Goal: Obtain resource: Obtain resource

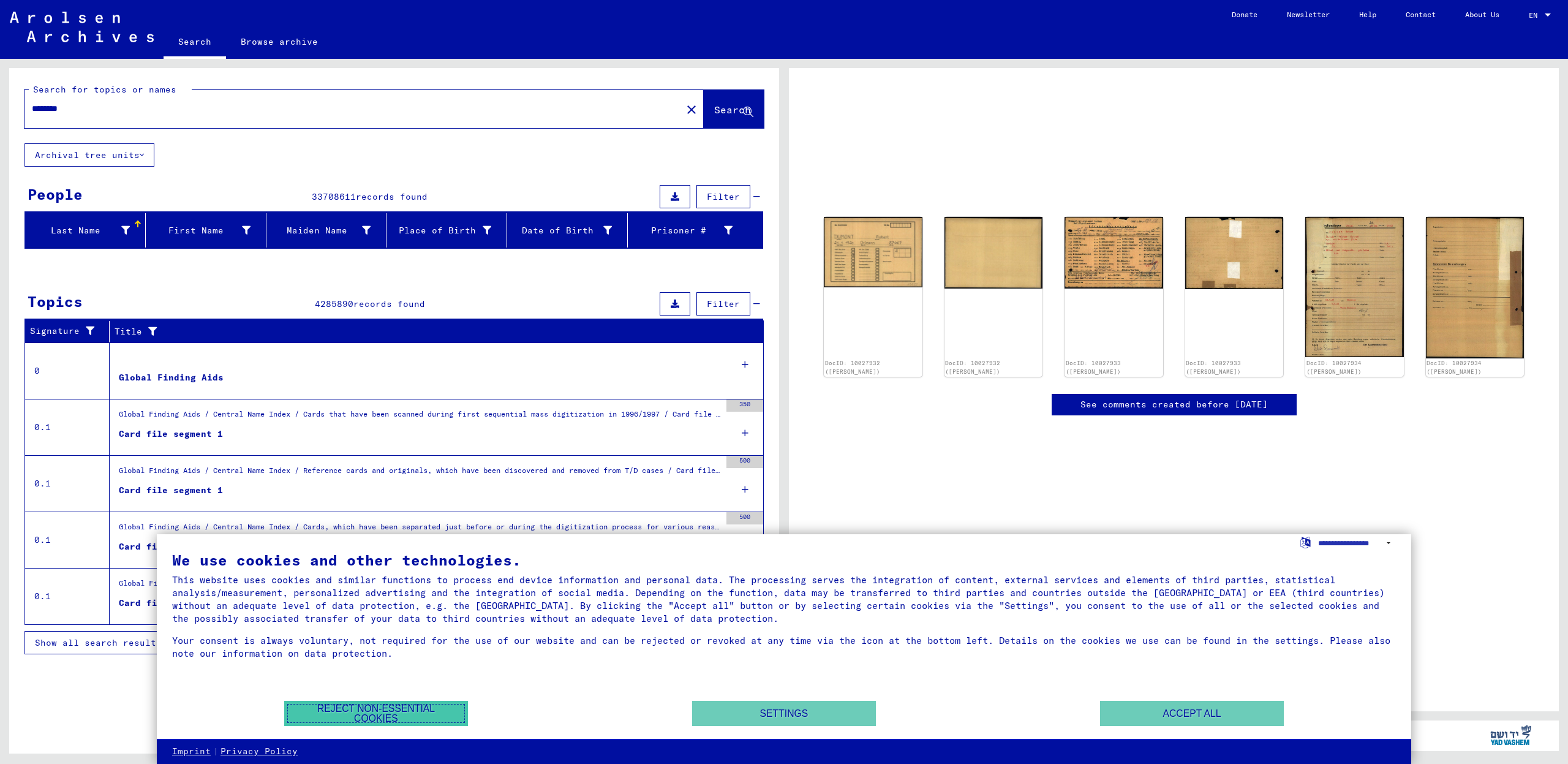
click at [425, 706] on button "Reject non-essential cookies" at bounding box center [376, 714] width 184 height 25
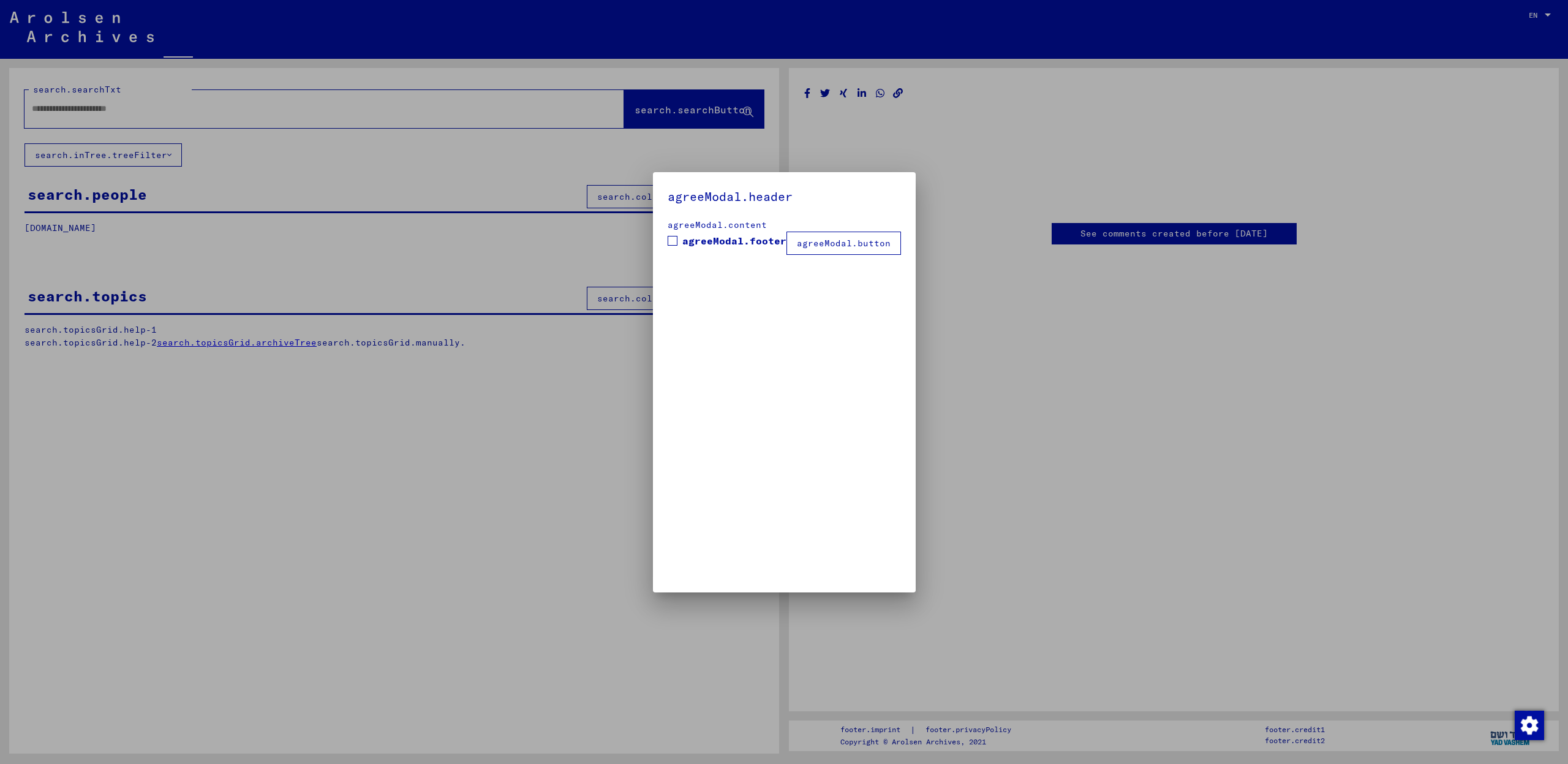
type input "********"
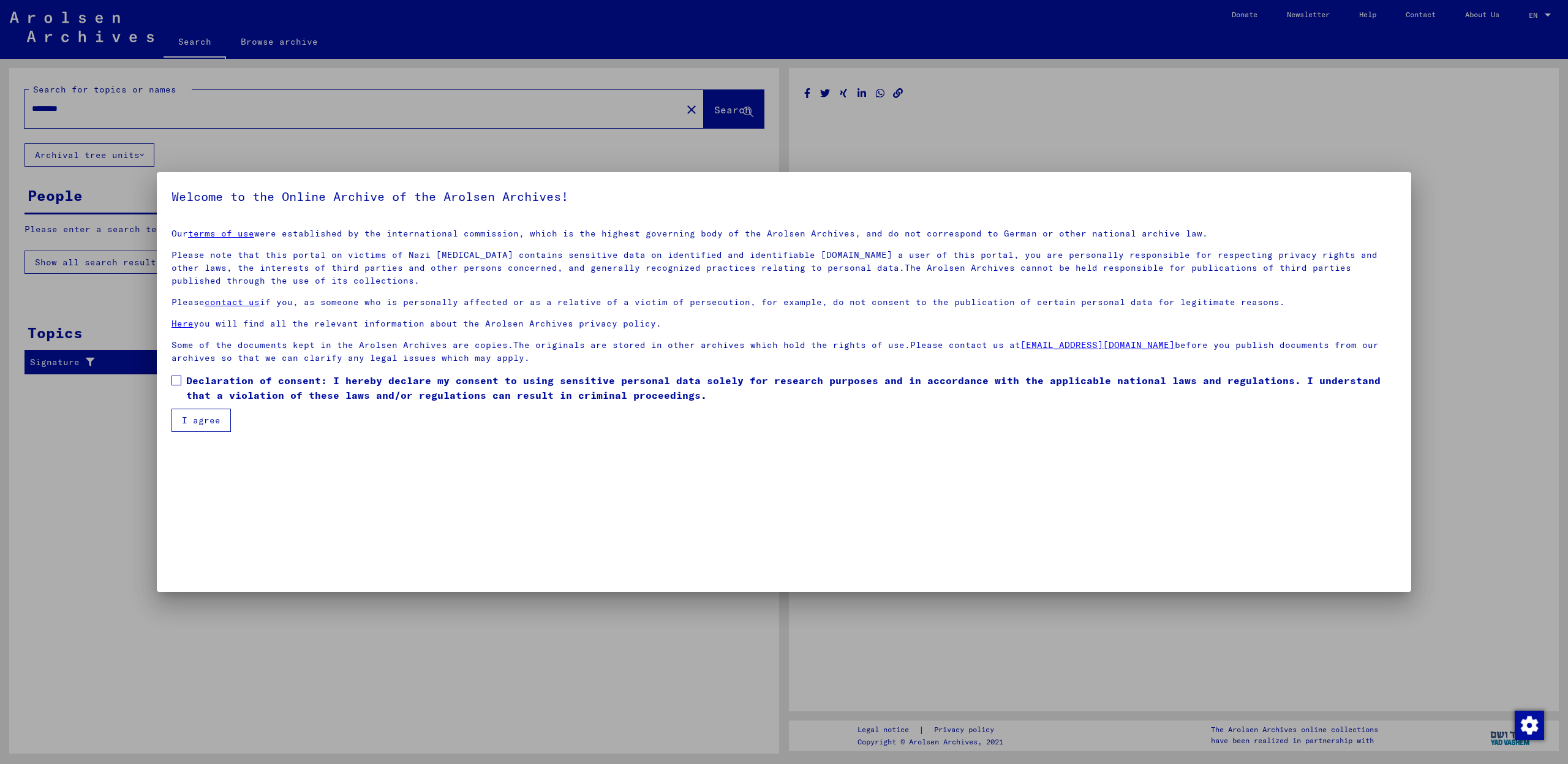
click at [193, 422] on button "I agree" at bounding box center [201, 420] width 59 height 23
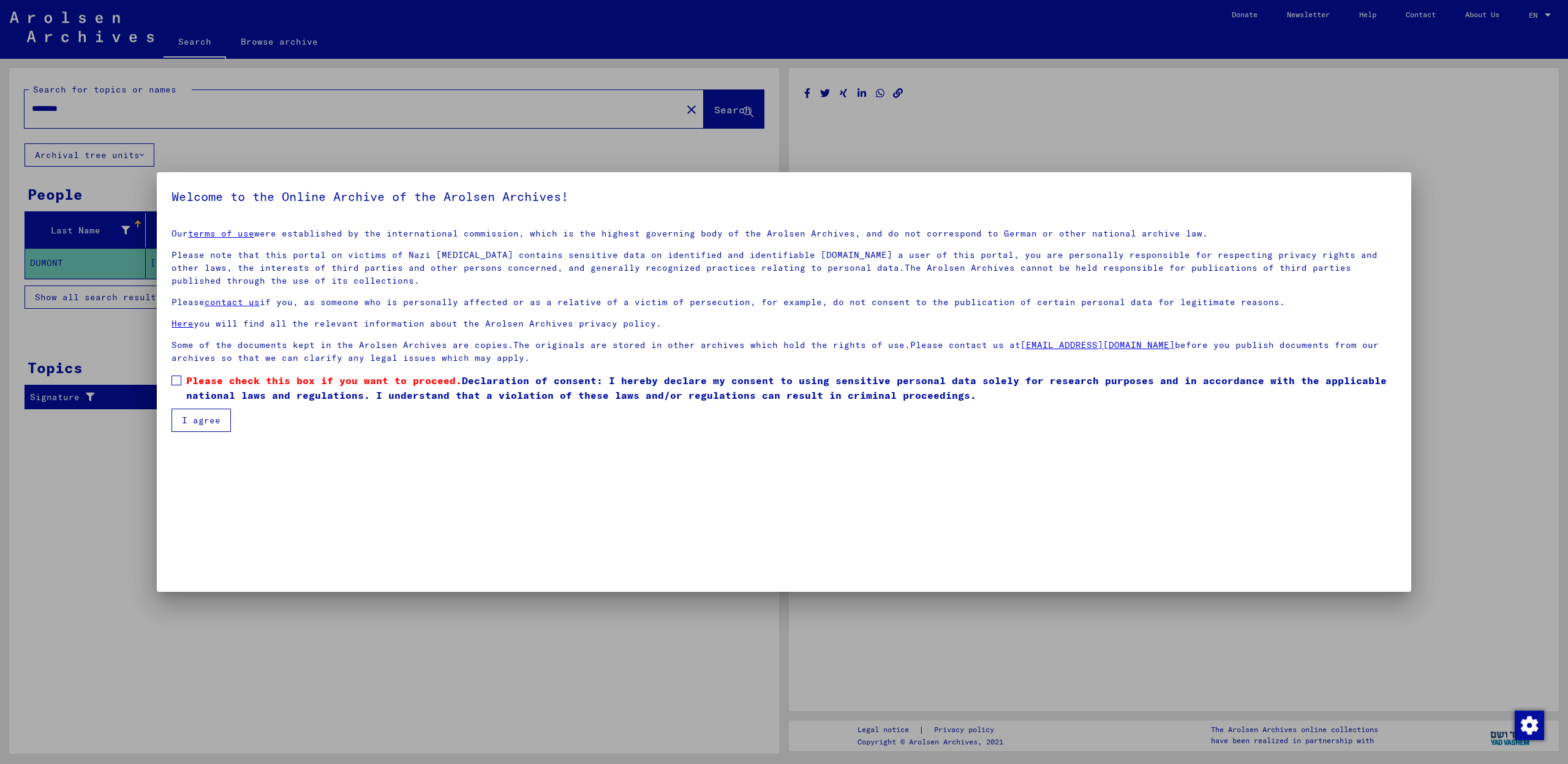
drag, startPoint x: 177, startPoint y: 380, endPoint x: 200, endPoint y: 424, distance: 49.6
click at [177, 380] on span at bounding box center [176, 381] width 10 height 10
click at [201, 425] on button "I agree" at bounding box center [201, 420] width 59 height 23
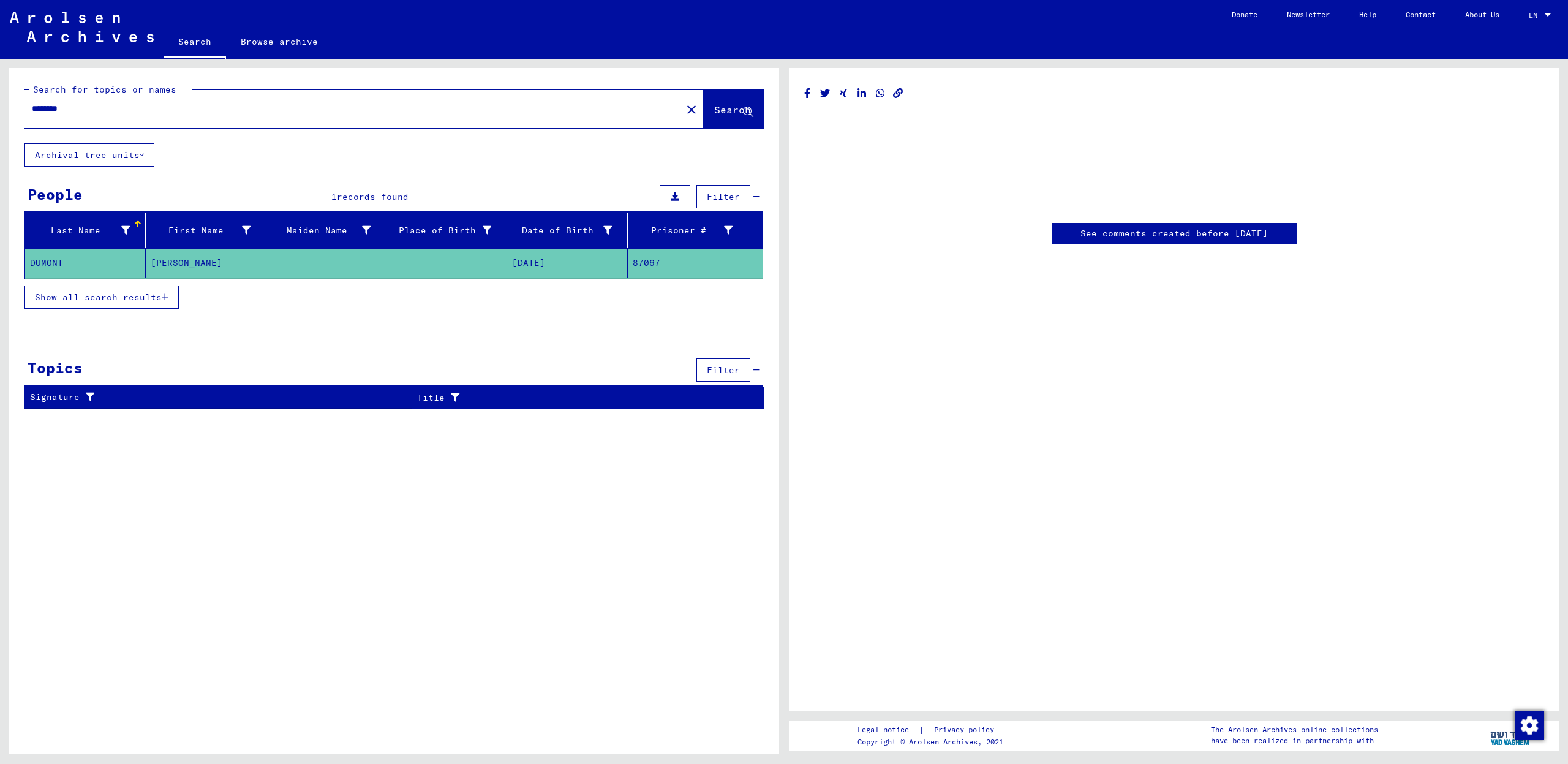
click at [1141, 237] on link "See comments created before [DATE]" at bounding box center [1174, 233] width 187 height 13
click at [50, 255] on mat-cell "DUMONT" at bounding box center [85, 264] width 120 height 30
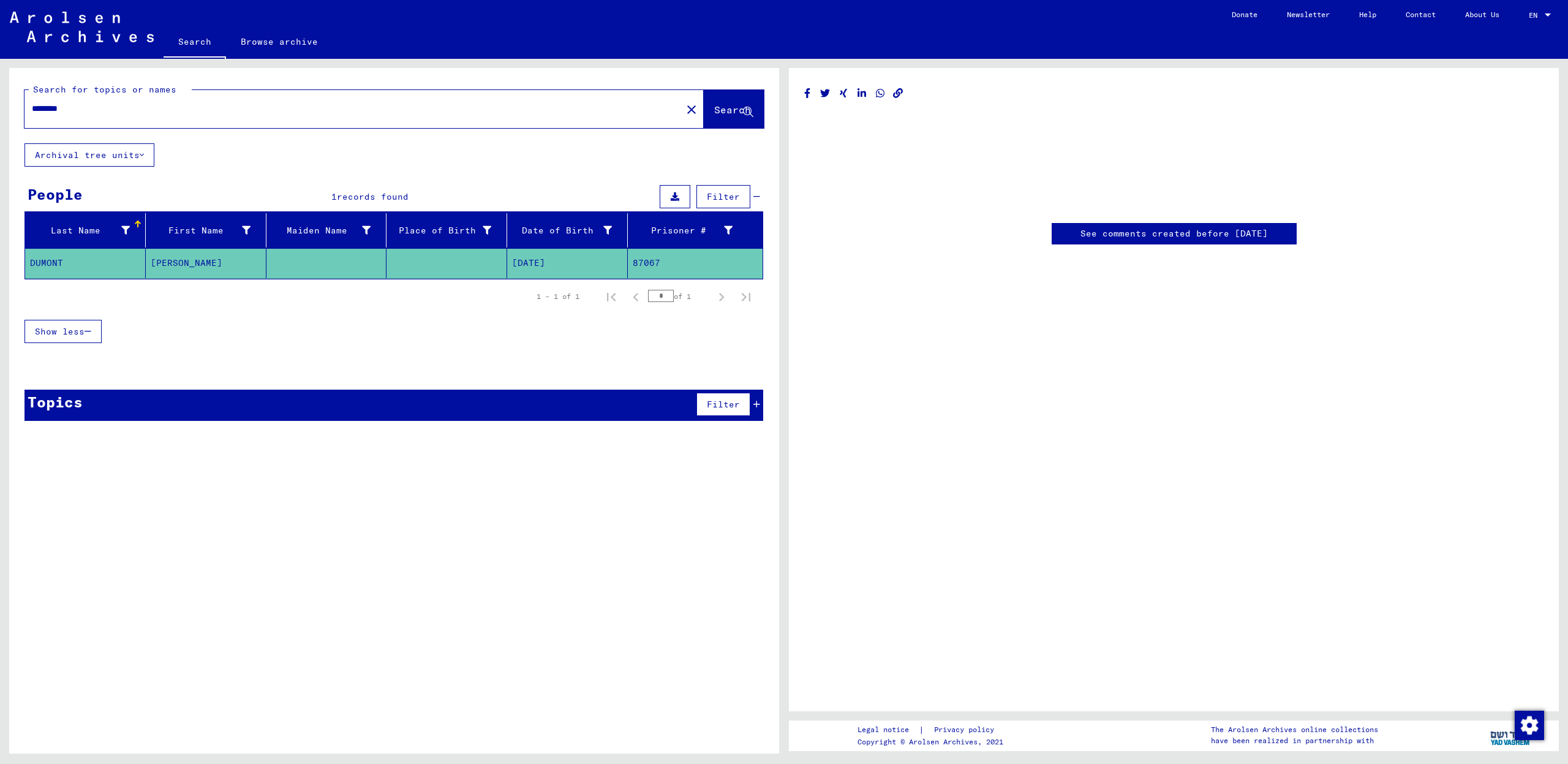
click at [47, 258] on mat-cell "DUMONT" at bounding box center [85, 264] width 120 height 30
click at [48, 259] on mat-cell "DUMONT" at bounding box center [85, 264] width 120 height 30
click at [646, 259] on mat-cell "87067" at bounding box center [695, 264] width 135 height 30
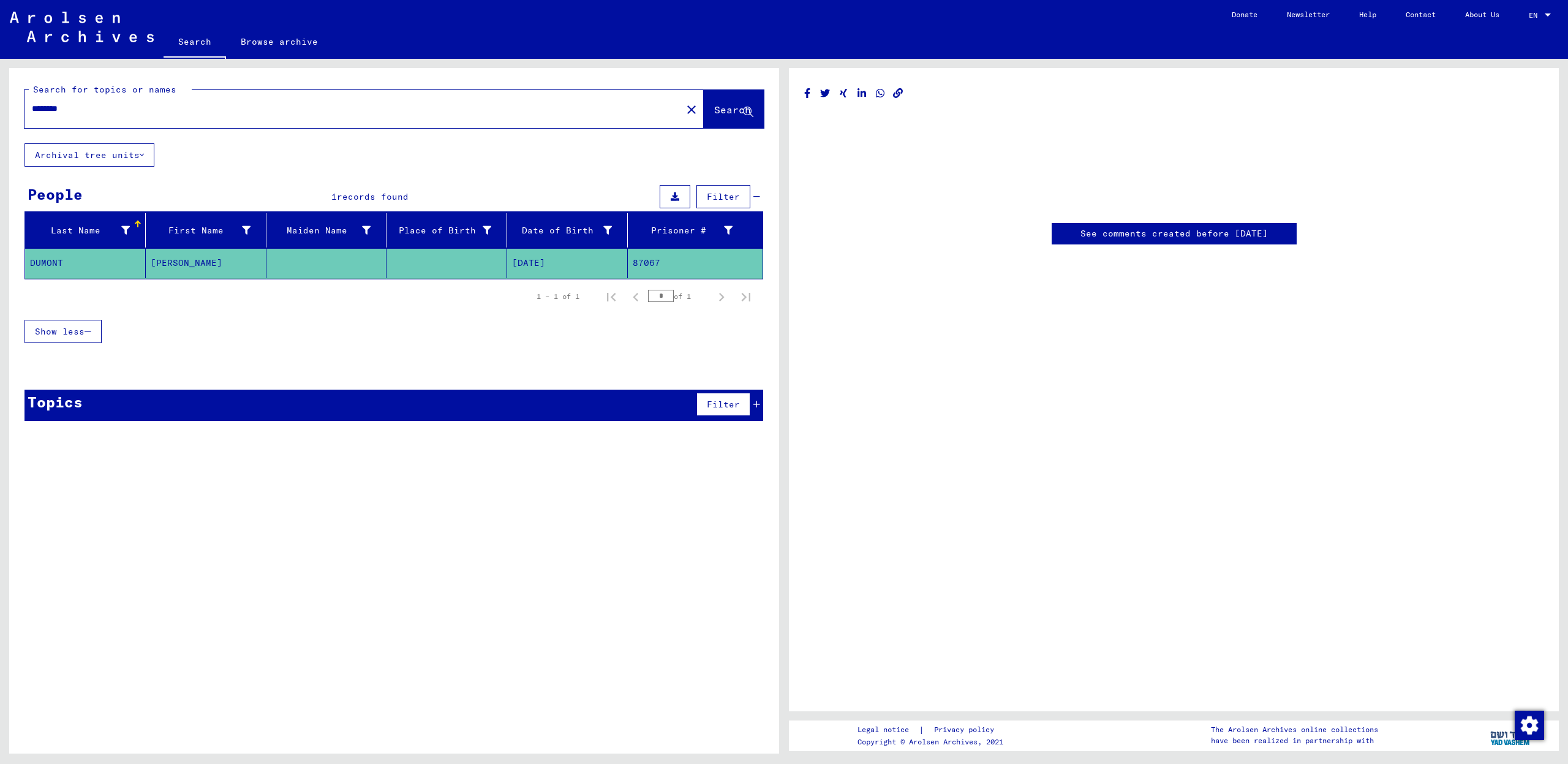
click at [554, 264] on mat-cell "[DATE]" at bounding box center [567, 264] width 120 height 30
click at [60, 328] on span "Show less" at bounding box center [59, 331] width 49 height 11
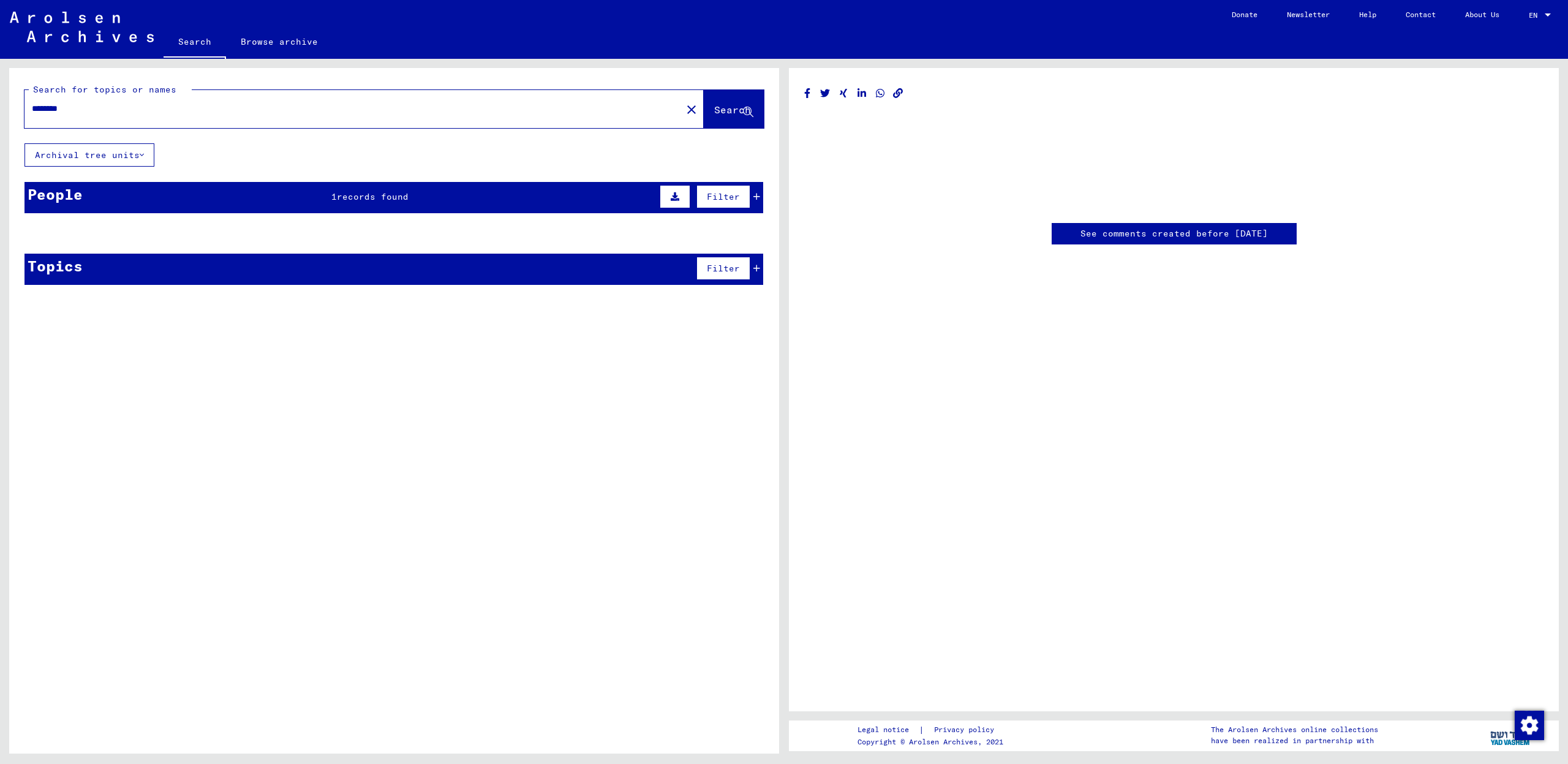
click at [69, 263] on mat-cell "DUMONT" at bounding box center [85, 264] width 120 height 30
click at [671, 192] on button at bounding box center [675, 197] width 31 height 23
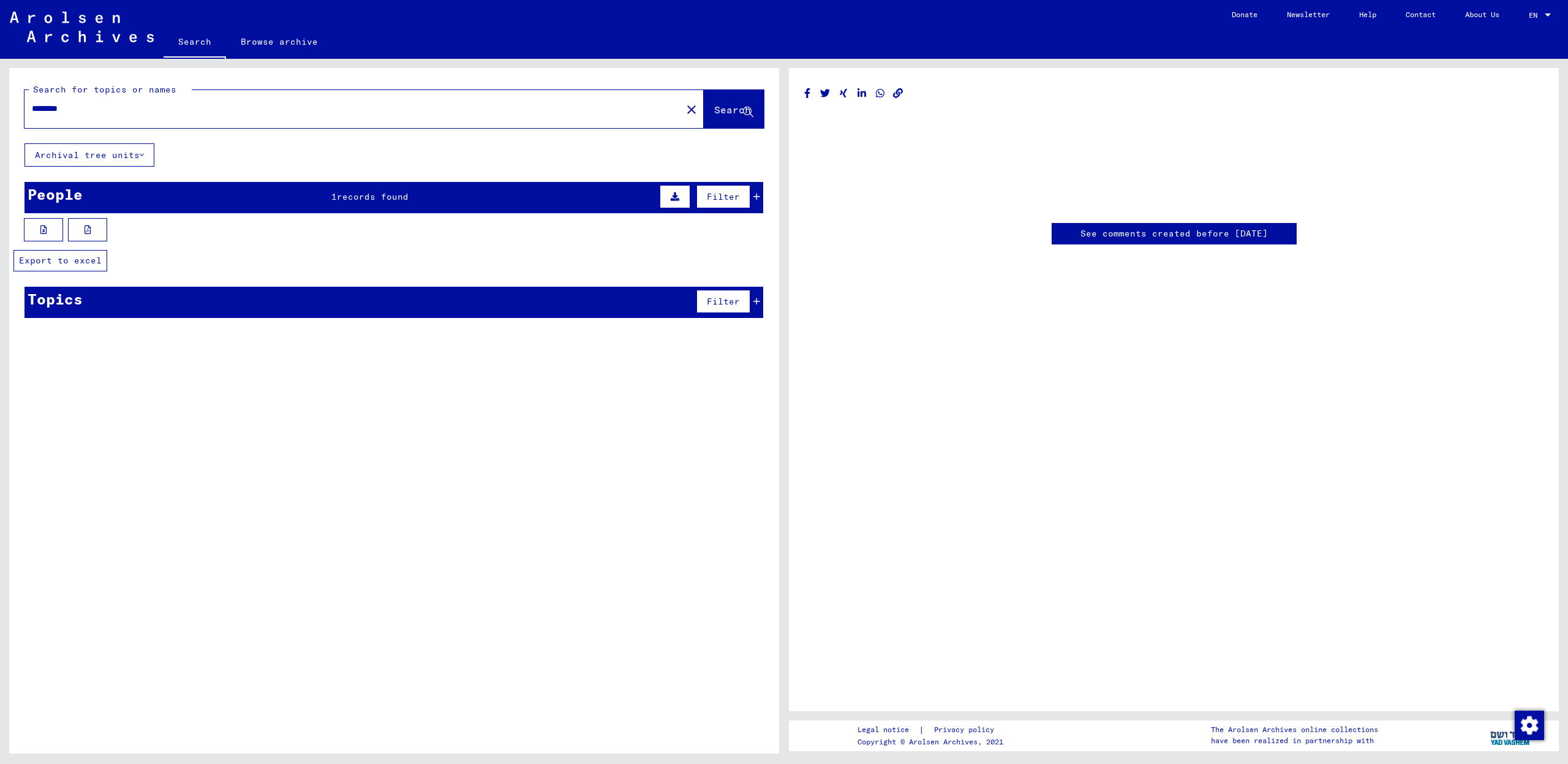
click at [43, 231] on icon at bounding box center [43, 229] width 7 height 8
click at [90, 228] on icon at bounding box center [88, 229] width 7 height 8
